Goal: Information Seeking & Learning: Compare options

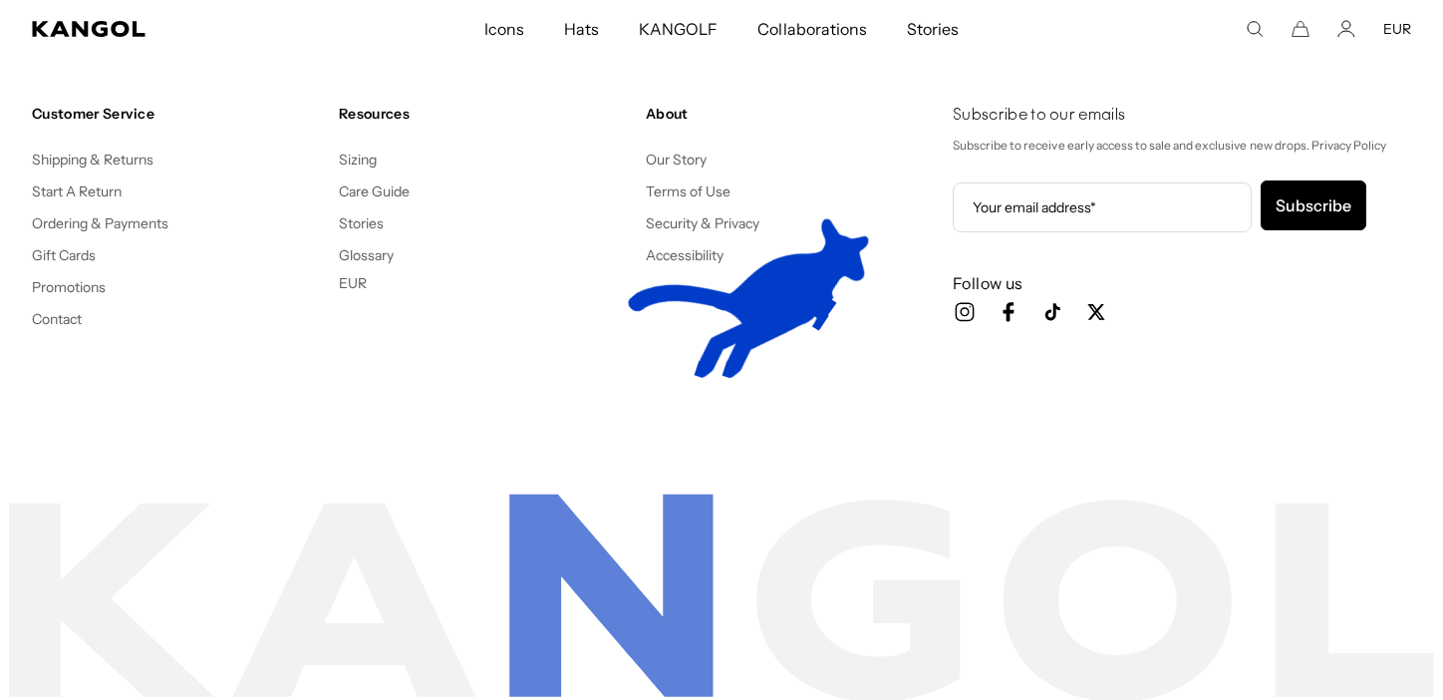
scroll to position [0, 411]
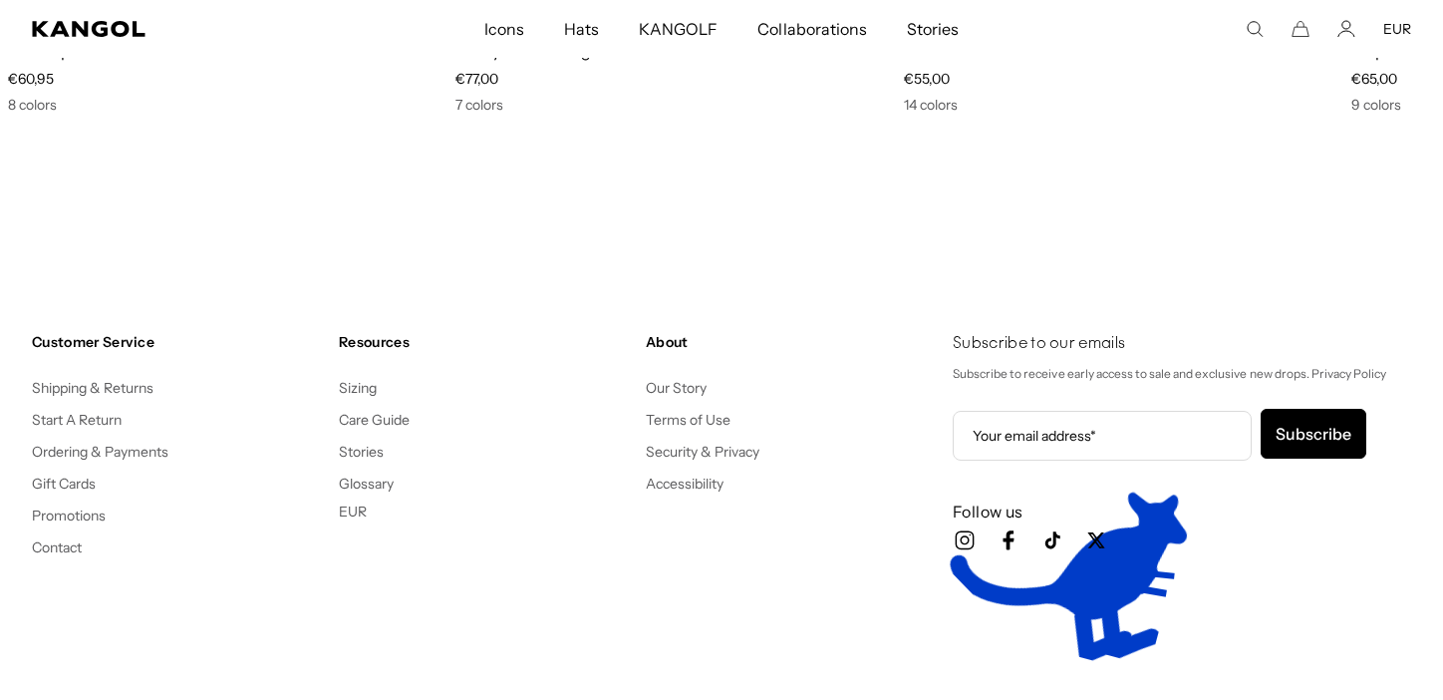
scroll to position [0, 411]
